Goal: Transaction & Acquisition: Purchase product/service

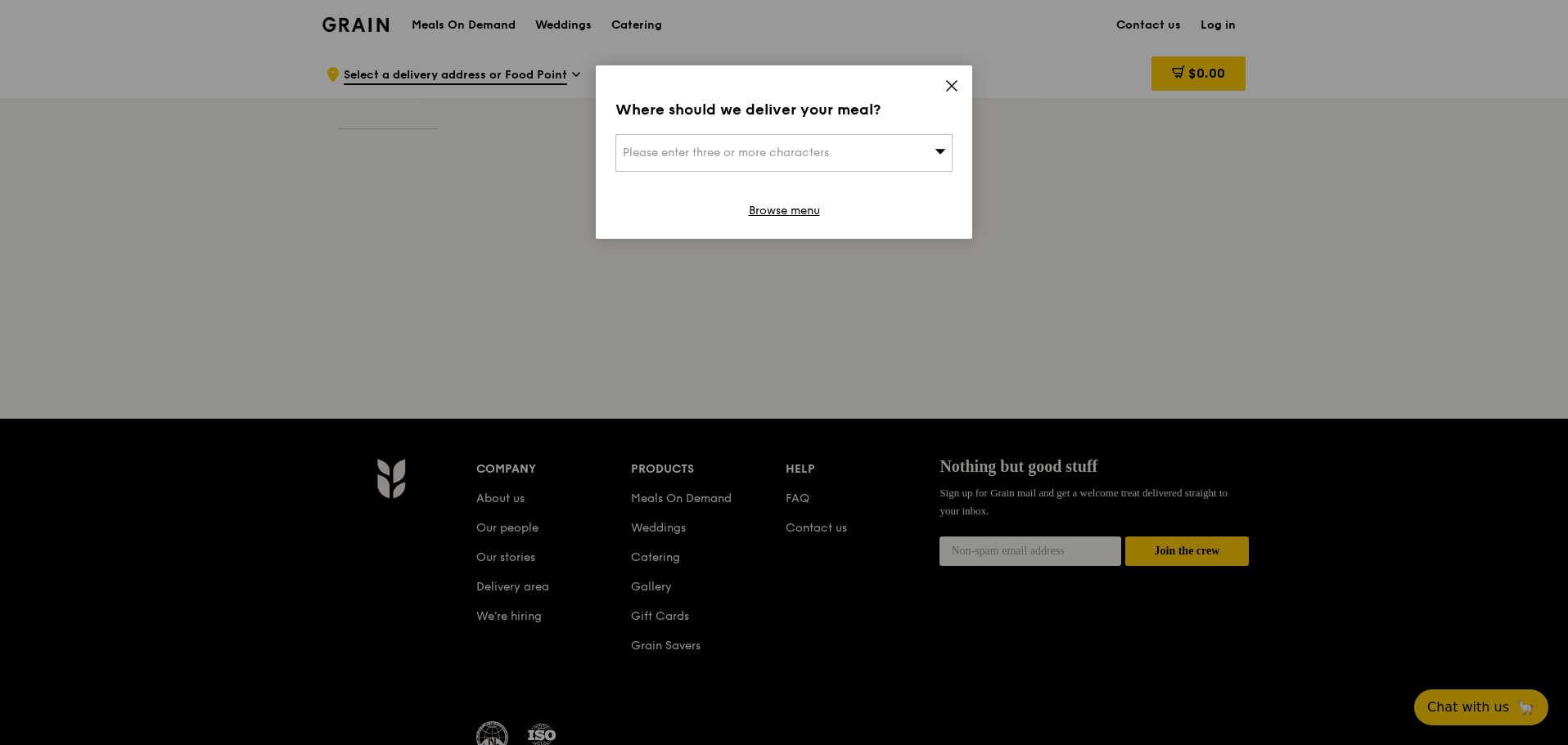
click at [949, 94] on span at bounding box center [951, 89] width 15 height 18
